Goal: Task Accomplishment & Management: Manage account settings

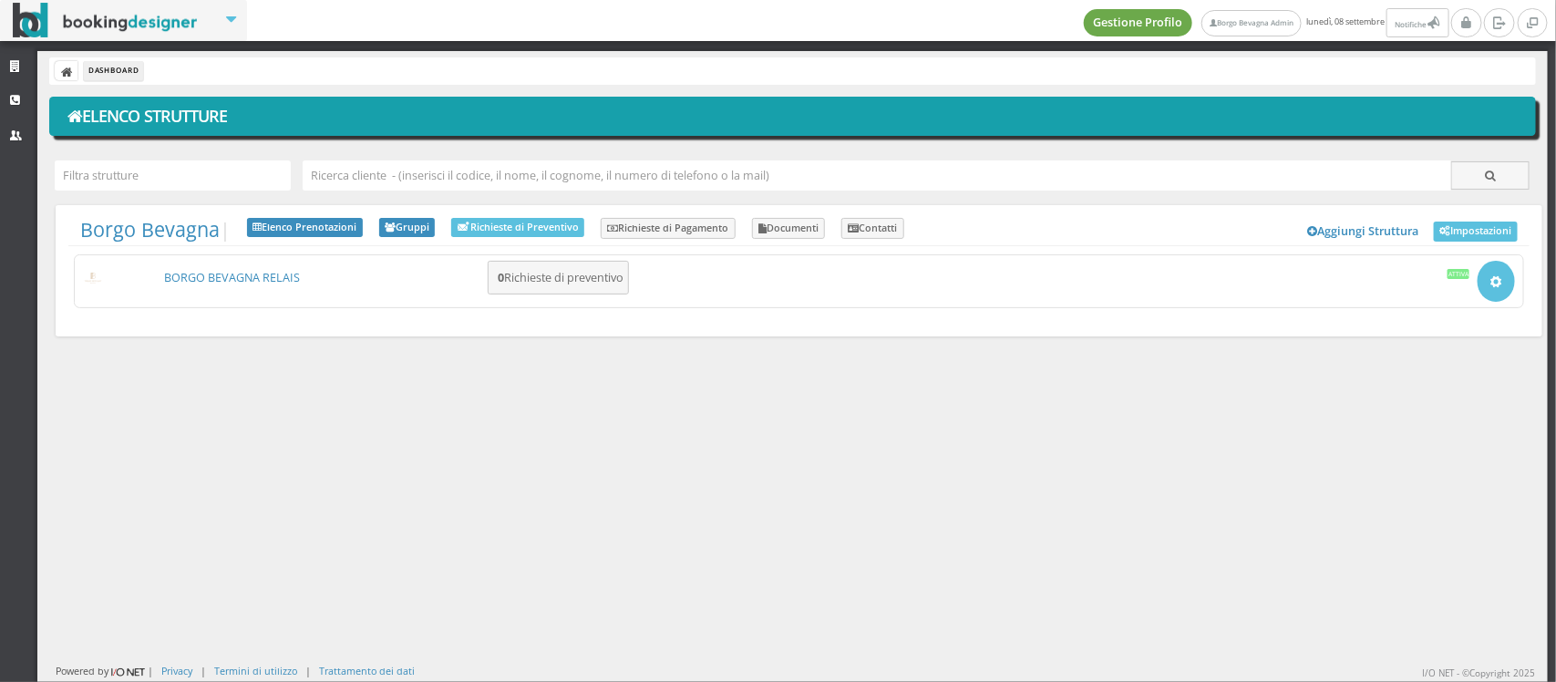
click at [1142, 26] on link "Gestione Profilo" at bounding box center [1138, 22] width 109 height 27
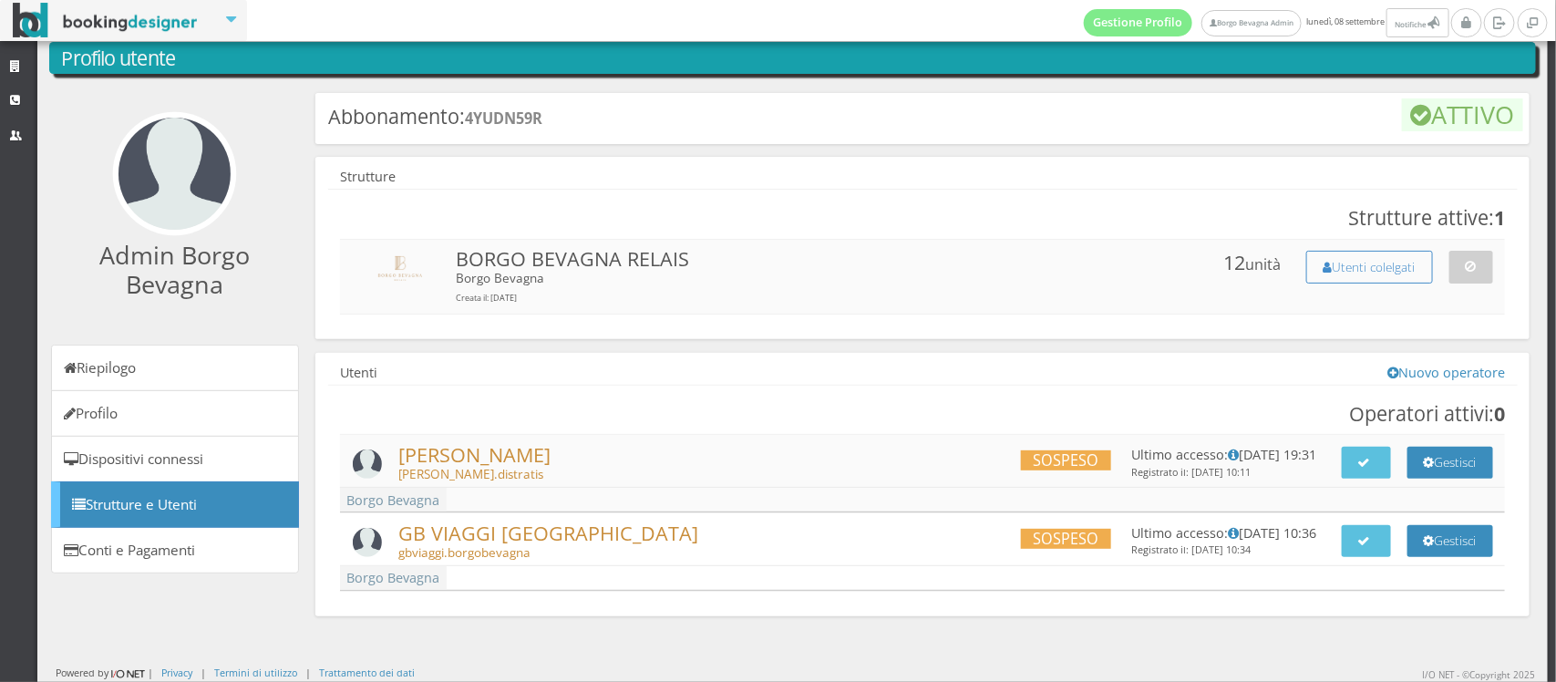
scroll to position [60, 0]
click at [1319, 266] on button "Utenti colelgati" at bounding box center [1370, 267] width 127 height 32
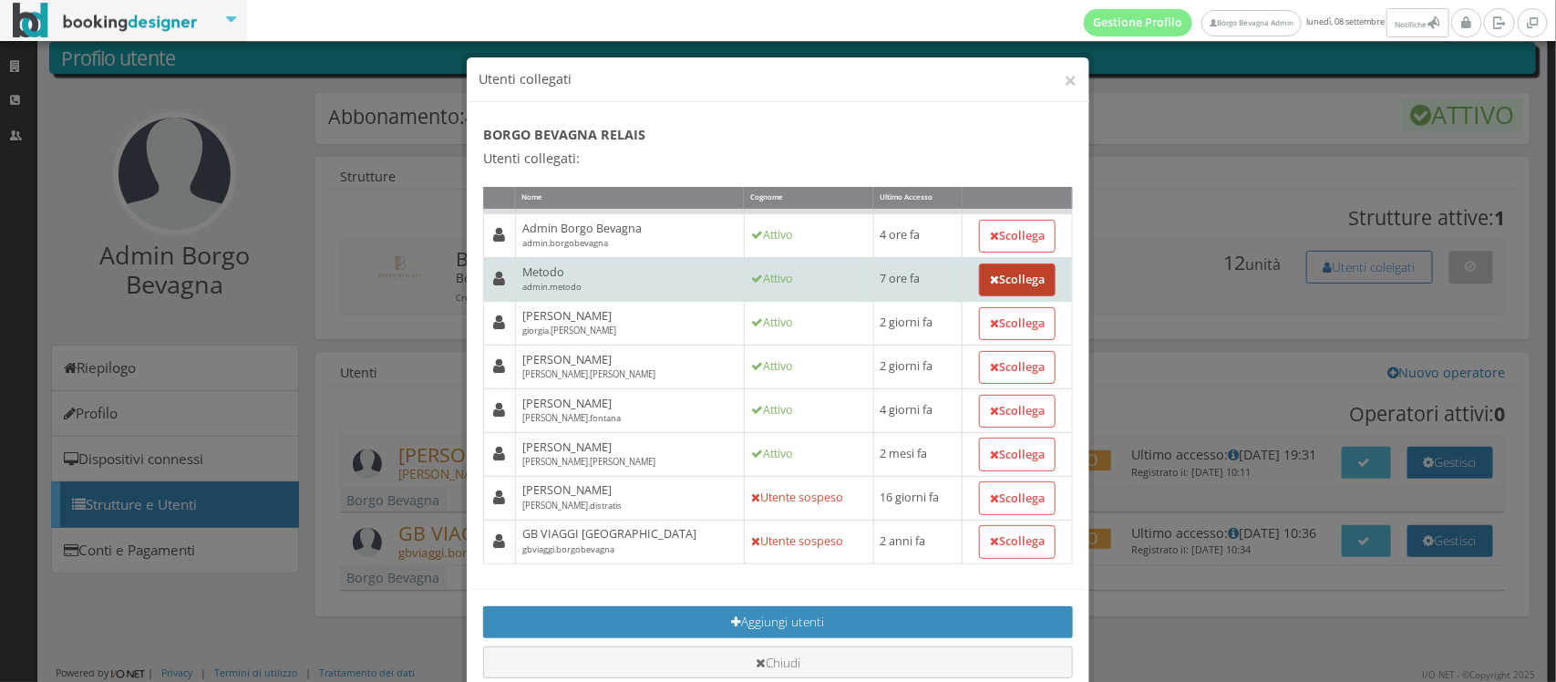
click at [995, 288] on button "Scollega" at bounding box center [1017, 279] width 77 height 33
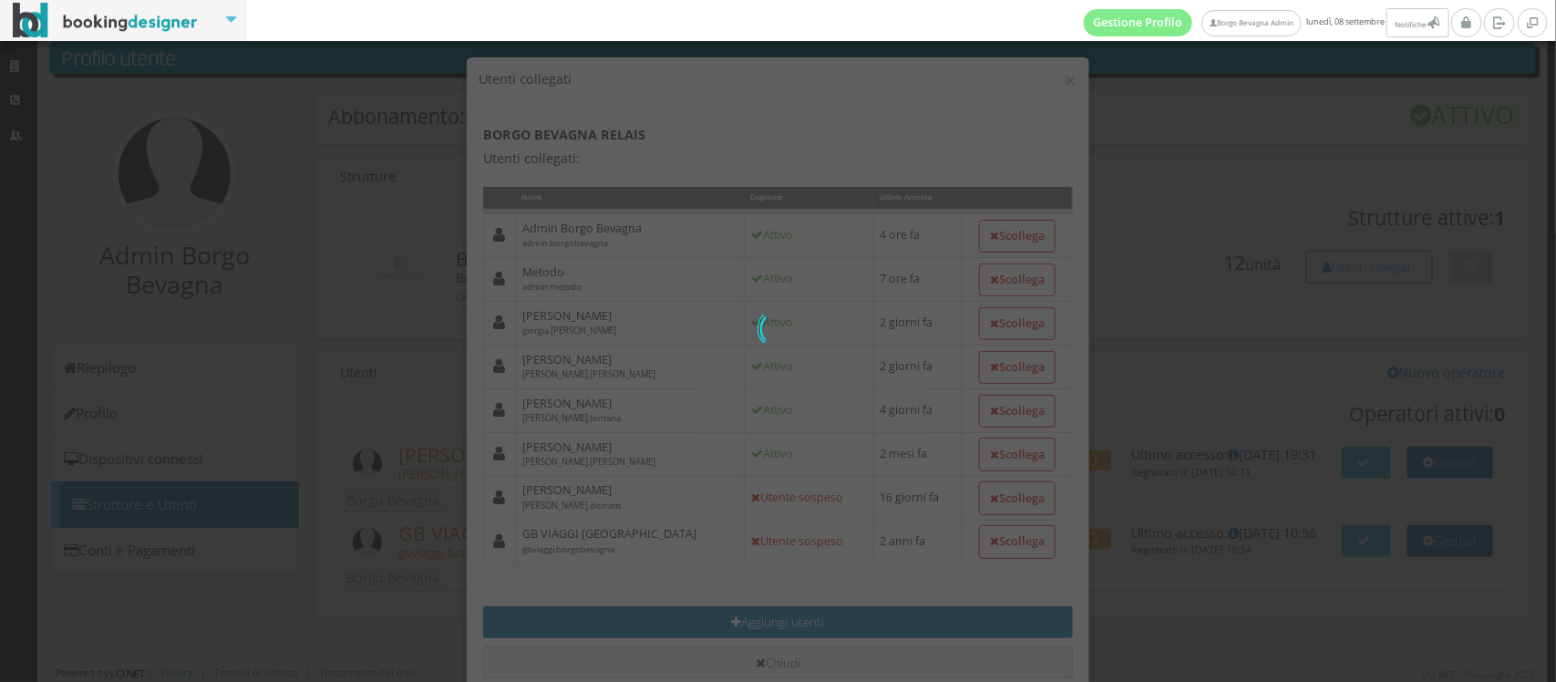
click at [778, 108] on div "0 di 0" at bounding box center [778, 341] width 1556 height 682
click at [575, 82] on div "0 di 0" at bounding box center [778, 341] width 1556 height 682
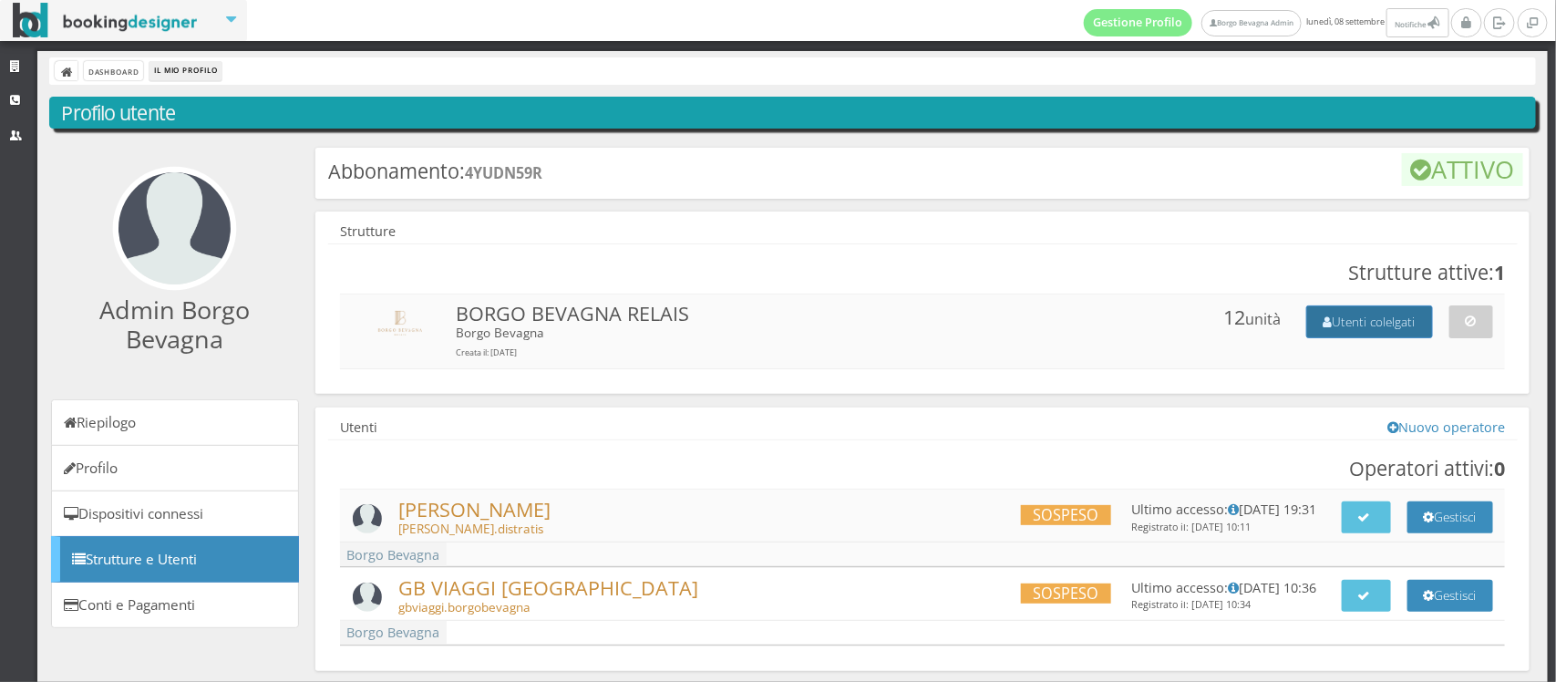
click at [1320, 333] on button "Utenti colelgati" at bounding box center [1370, 321] width 127 height 32
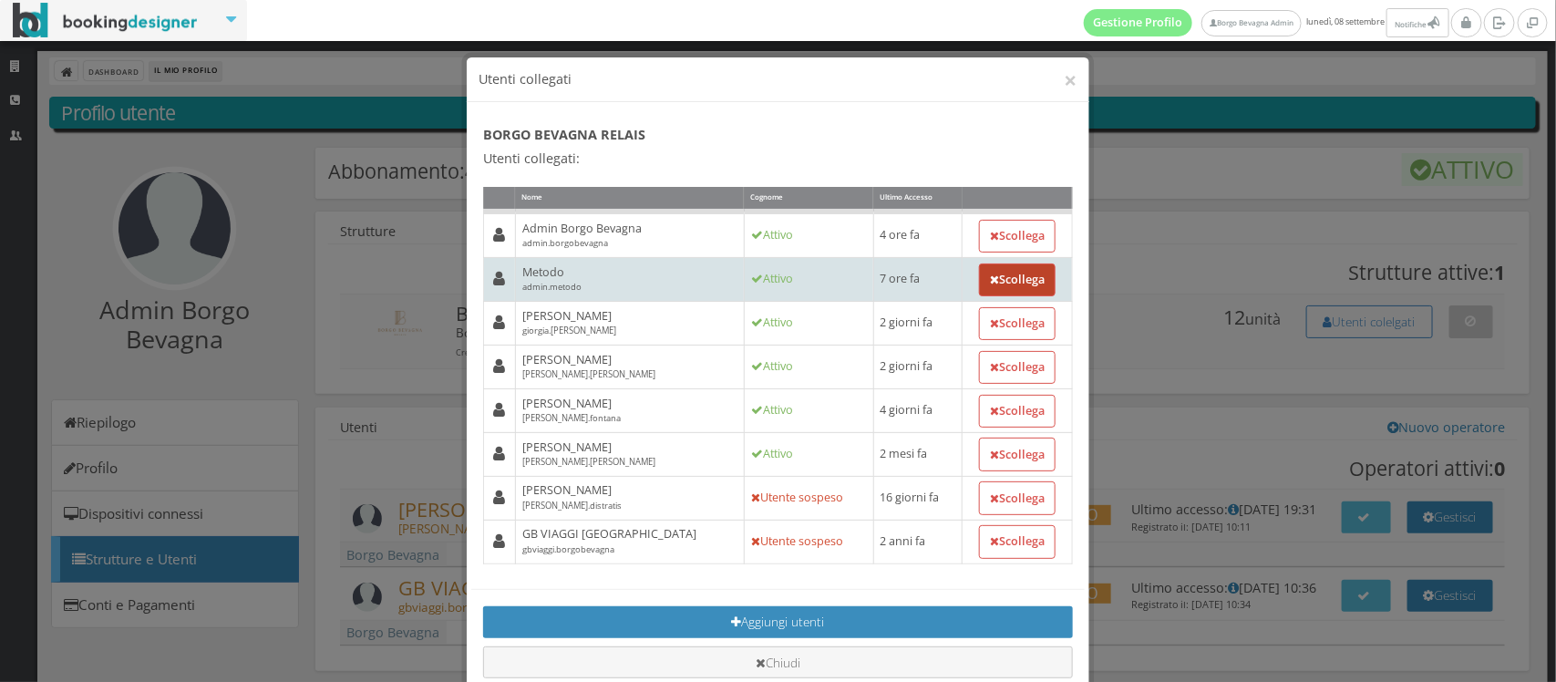
click at [996, 290] on button "Scollega" at bounding box center [1017, 279] width 77 height 33
